Goal: Information Seeking & Learning: Learn about a topic

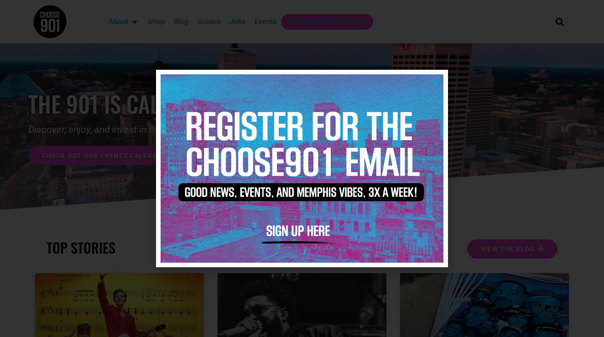
click at [434, 80] on icon "Close" at bounding box center [435, 82] width 7 height 7
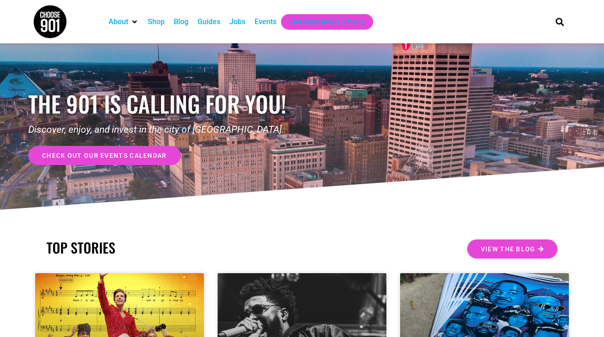
click at [242, 21] on div "Jobs" at bounding box center [238, 21] width 16 height 11
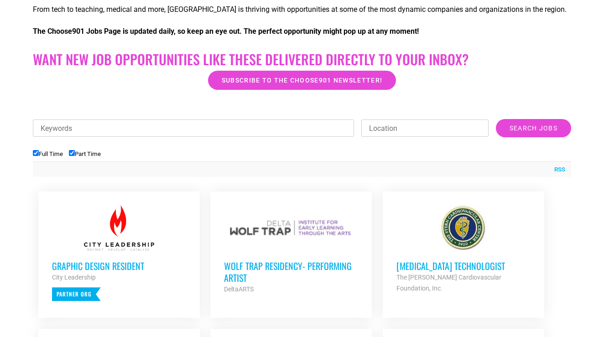
scroll to position [313, 0]
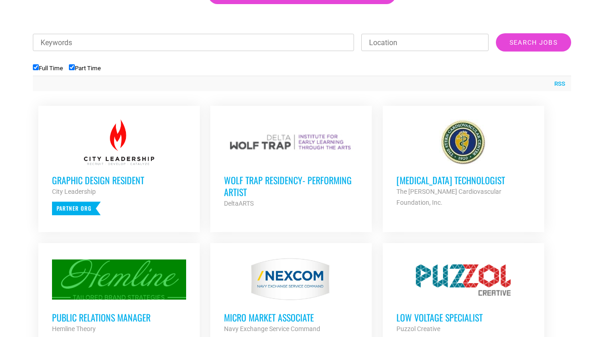
click at [282, 198] on div "DeltaARTS" at bounding box center [291, 203] width 134 height 11
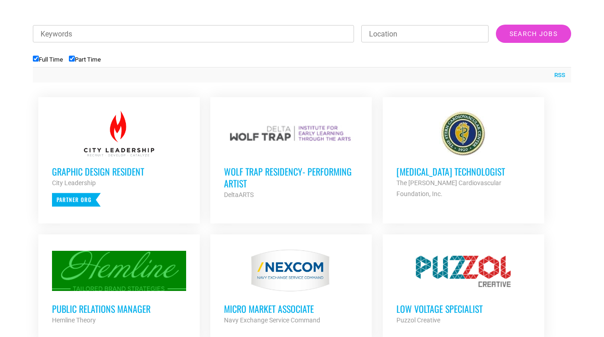
scroll to position [344, 0]
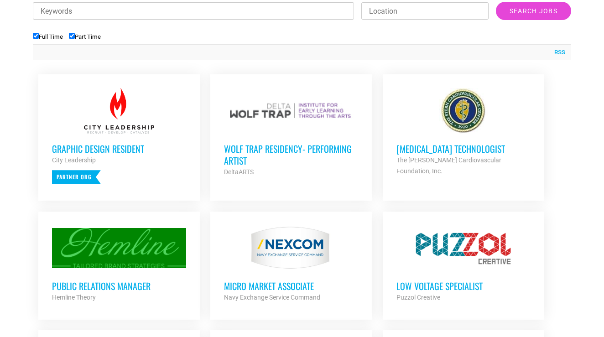
click at [292, 280] on h3 "MICRO MARKET ASSOCIATE" at bounding box center [291, 286] width 134 height 12
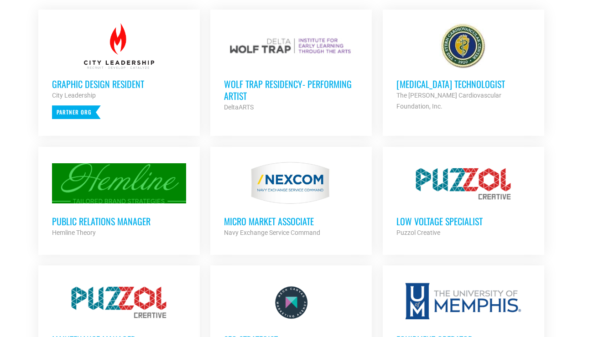
scroll to position [449, 0]
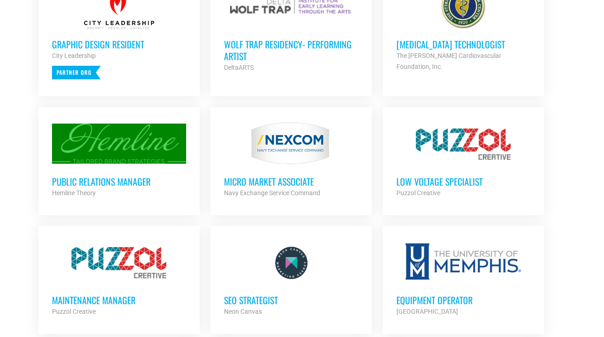
click at [140, 168] on div "Public Relations Manager Hemline Theory Partner Org" at bounding box center [119, 183] width 134 height 32
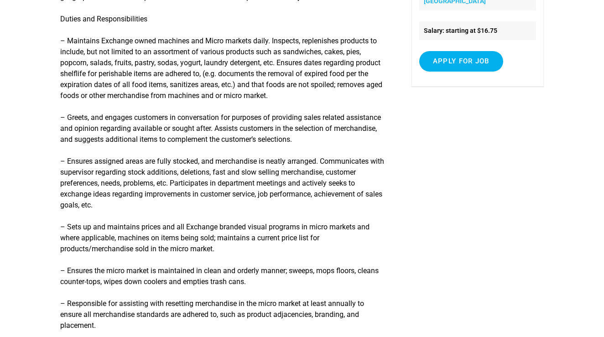
scroll to position [441, 0]
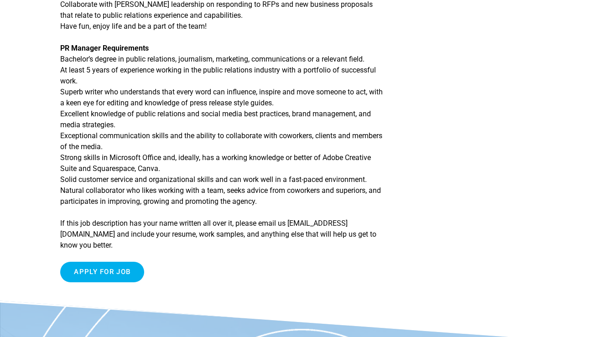
scroll to position [468, 0]
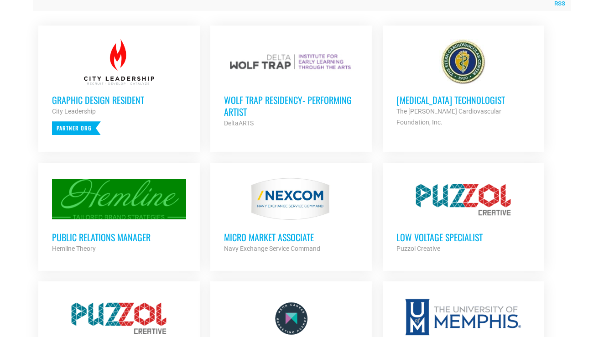
click at [429, 248] on strong "Puzzol Creative" at bounding box center [419, 248] width 44 height 7
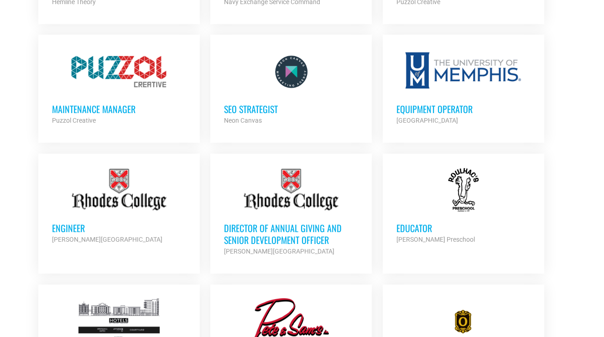
scroll to position [642, 0]
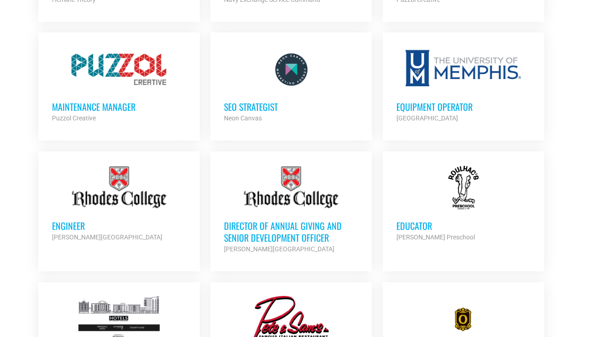
click at [150, 225] on h3 "Engineer" at bounding box center [119, 226] width 134 height 12
click at [450, 235] on strong "[PERSON_NAME] Preschool" at bounding box center [436, 237] width 78 height 7
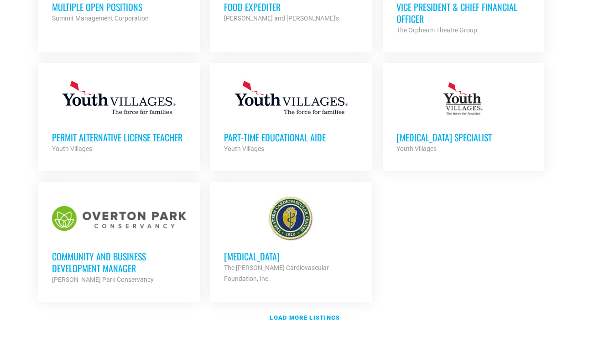
scroll to position [1027, 0]
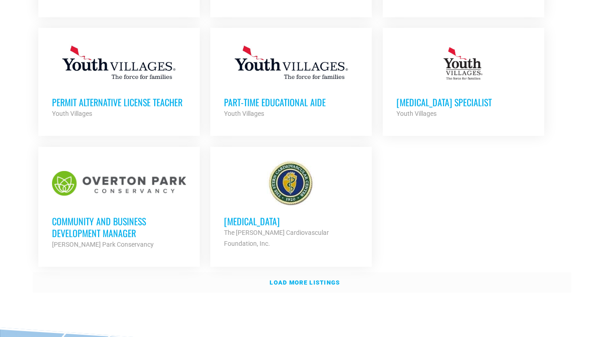
click at [296, 280] on strong "Load more listings" at bounding box center [305, 282] width 70 height 7
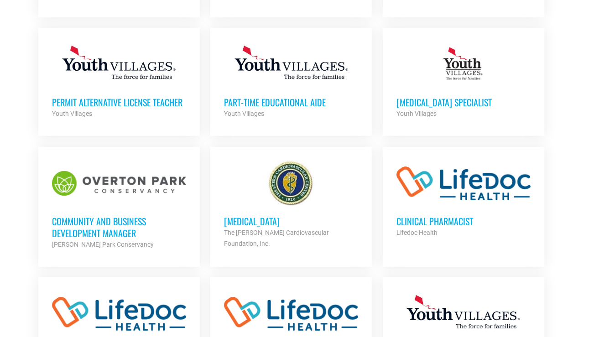
click at [176, 228] on h3 "Community and Business Development Manager" at bounding box center [119, 227] width 134 height 24
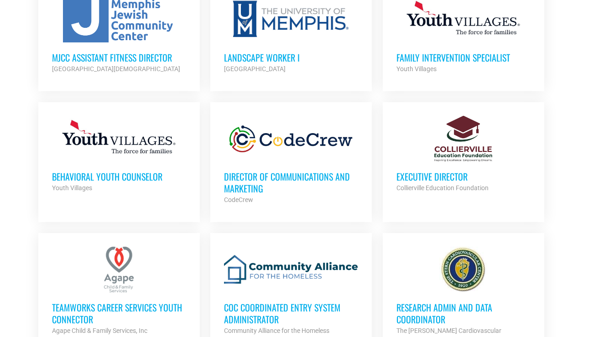
scroll to position [1594, 0]
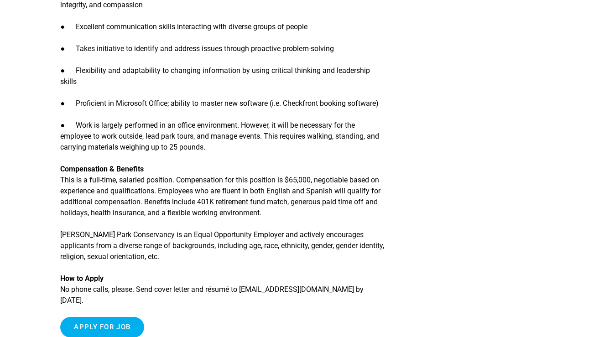
scroll to position [909, 0]
